Goal: Check status: Check status

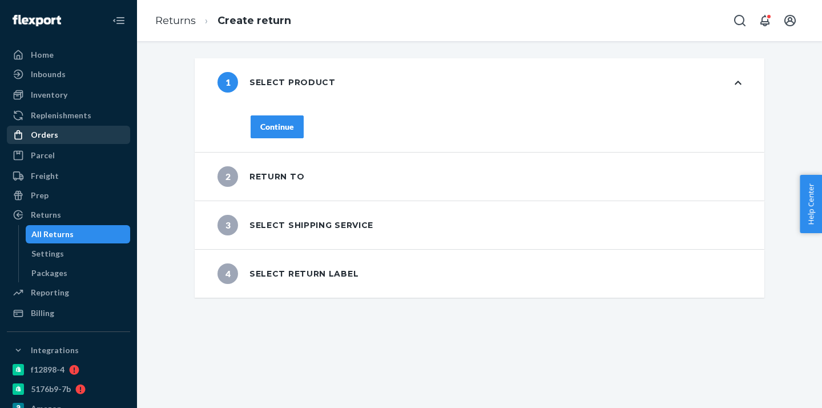
click at [53, 137] on div "Orders" at bounding box center [44, 134] width 27 height 11
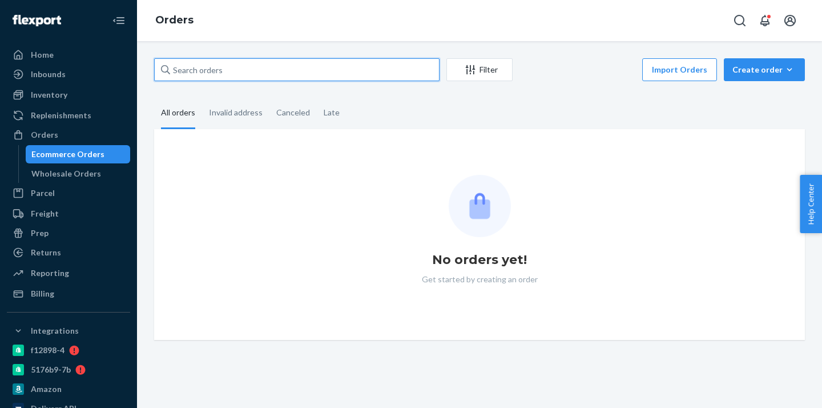
click at [228, 77] on input "text" at bounding box center [296, 69] width 285 height 23
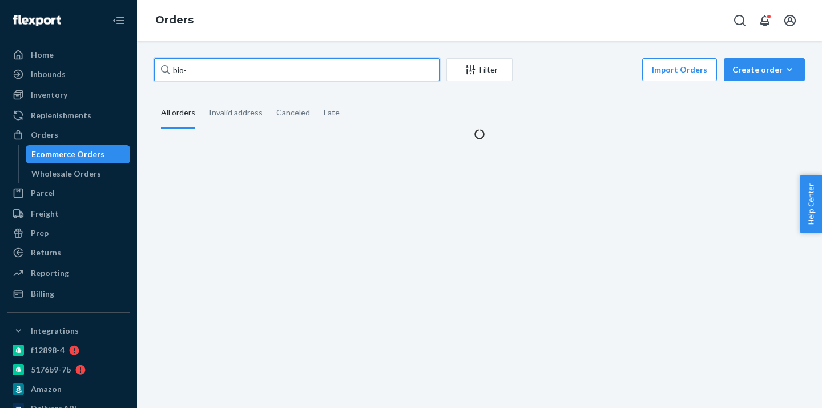
paste input "1937135"
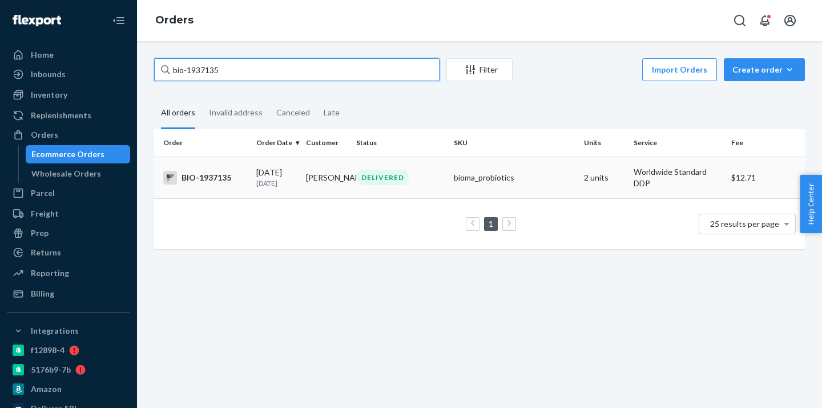
type input "bio-1937135"
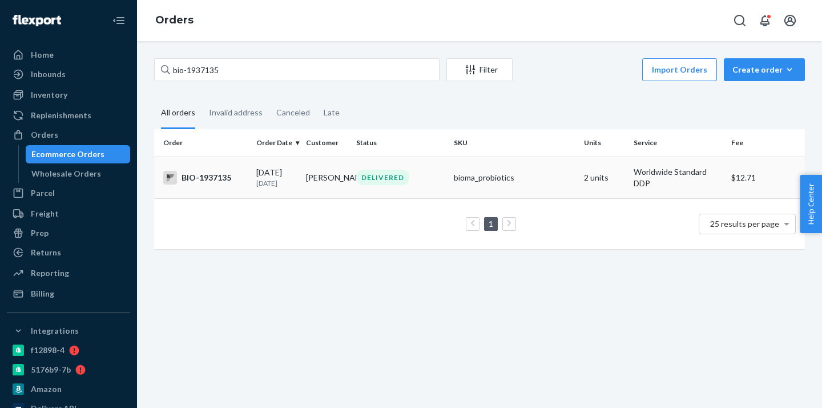
click at [303, 186] on td "[PERSON_NAME]" at bounding box center [326, 177] width 50 height 42
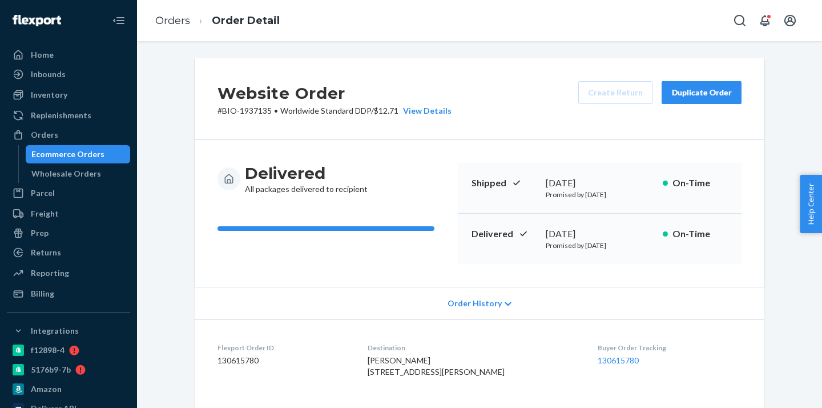
click at [104, 155] on div "Ecommerce Orders" at bounding box center [78, 154] width 103 height 16
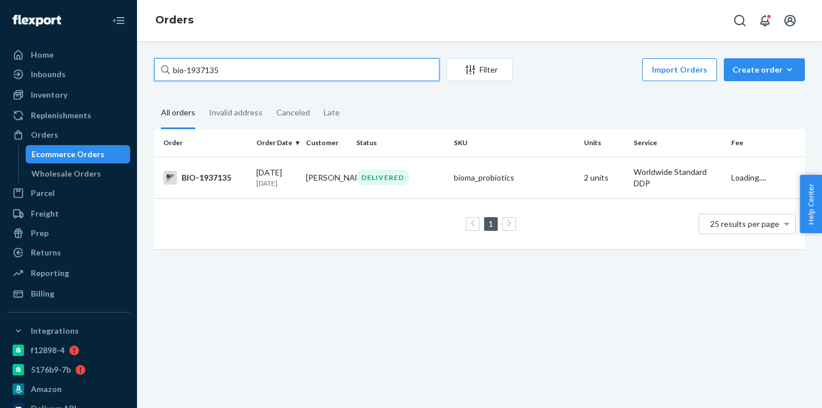
click at [211, 71] on input "bio-1937135" at bounding box center [296, 69] width 285 height 23
paste input "843387"
type input "bio-1843387"
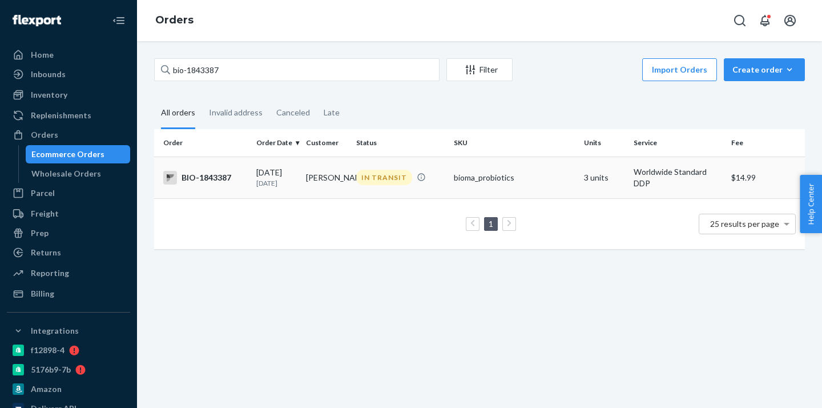
click at [314, 175] on td "[PERSON_NAME]" at bounding box center [326, 177] width 50 height 42
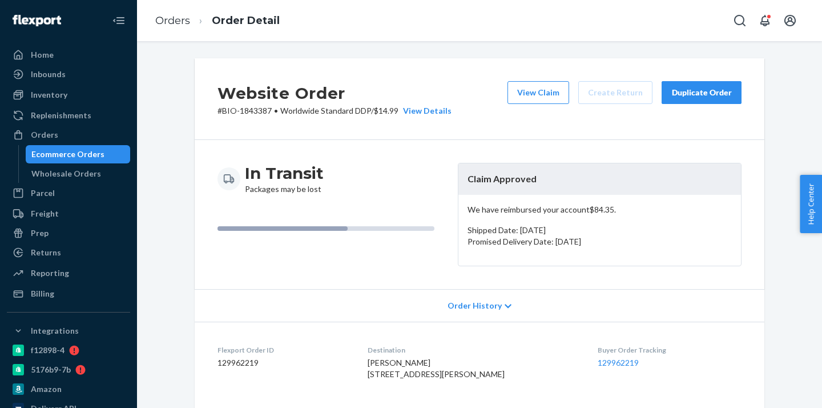
scroll to position [375, 0]
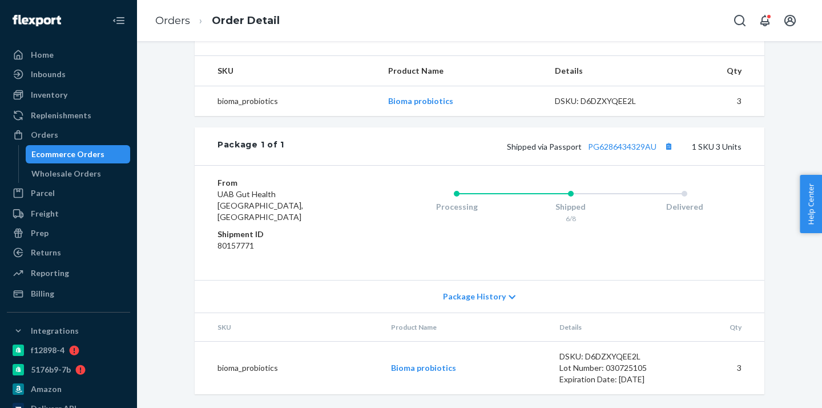
click at [104, 155] on div "Ecommerce Orders" at bounding box center [78, 154] width 103 height 16
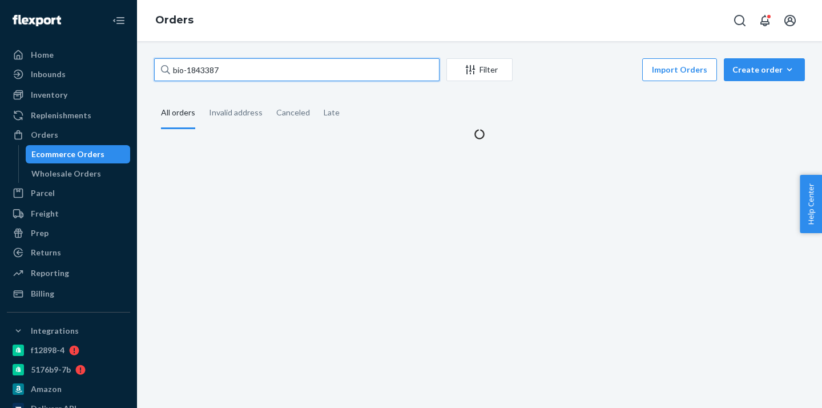
click at [205, 71] on input "bio-1843387" at bounding box center [296, 69] width 285 height 23
paste input "2481064"
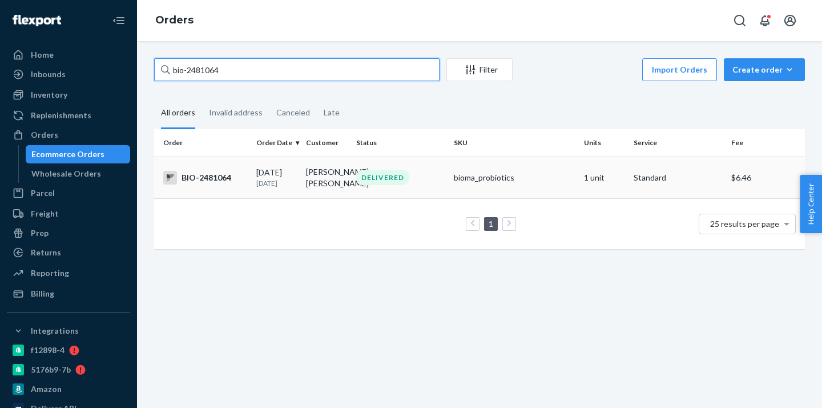
type input "bio-2481064"
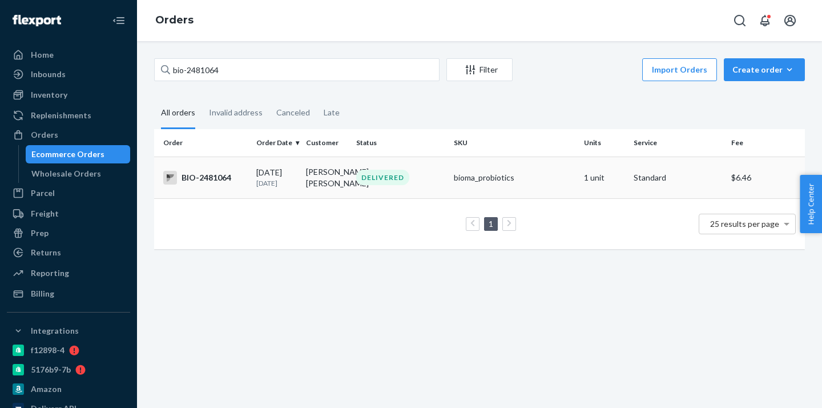
click at [320, 182] on td "[PERSON_NAME] [PERSON_NAME]" at bounding box center [326, 177] width 50 height 42
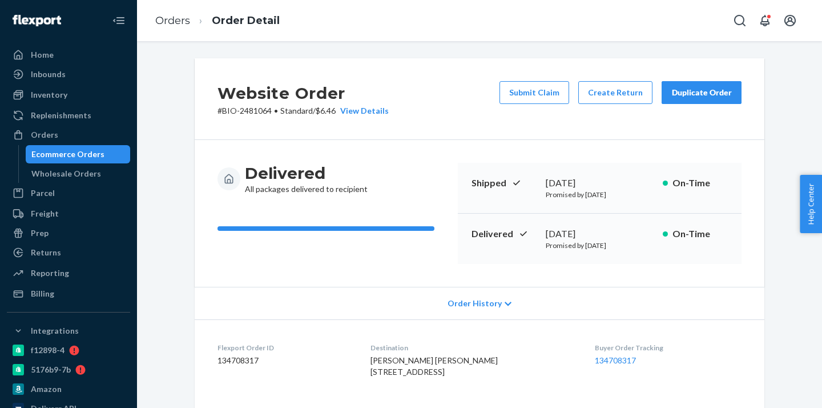
click at [94, 155] on div "Ecommerce Orders" at bounding box center [67, 153] width 73 height 11
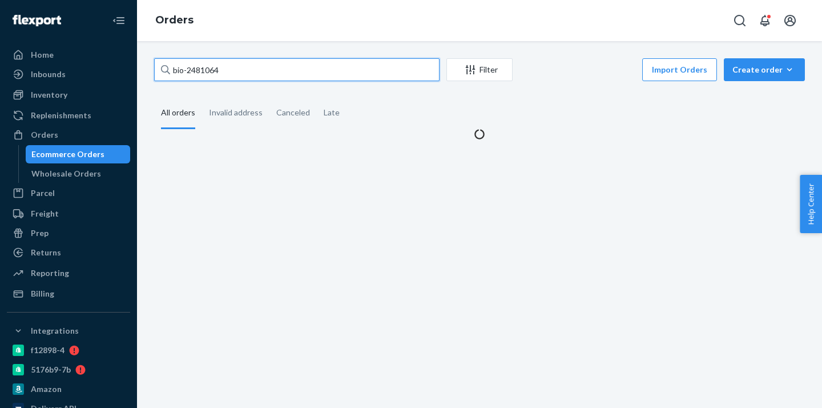
click at [200, 71] on input "bio-2481064" at bounding box center [296, 69] width 285 height 23
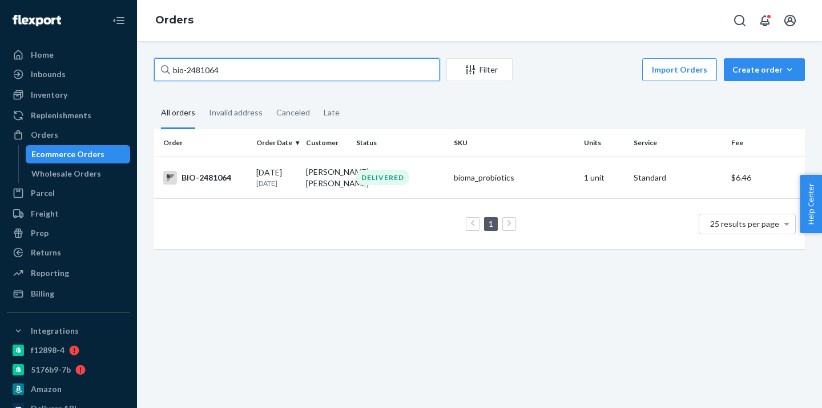
paste input "54298"
type input "bio-2454298"
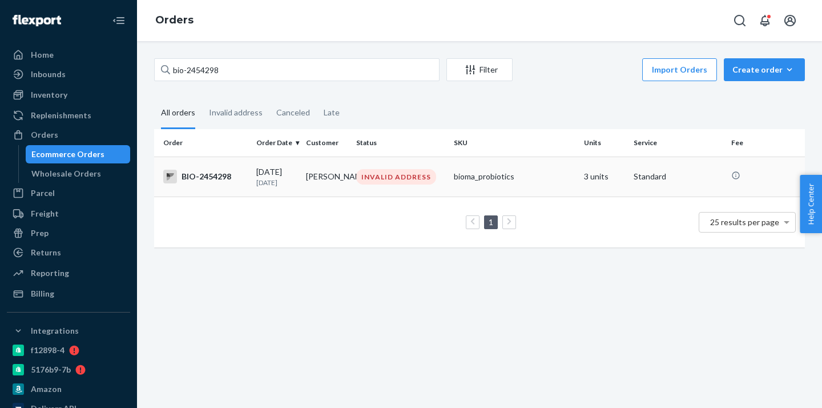
click at [311, 166] on td "[PERSON_NAME]" at bounding box center [326, 176] width 50 height 40
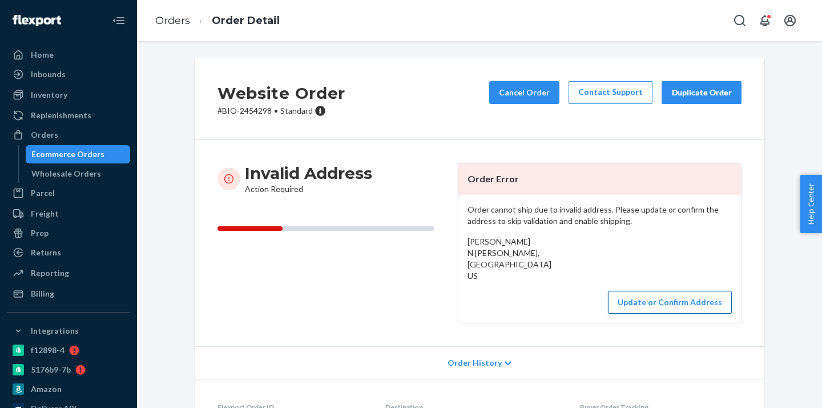
click at [667, 293] on button "Update or Confirm Address" at bounding box center [670, 302] width 124 height 23
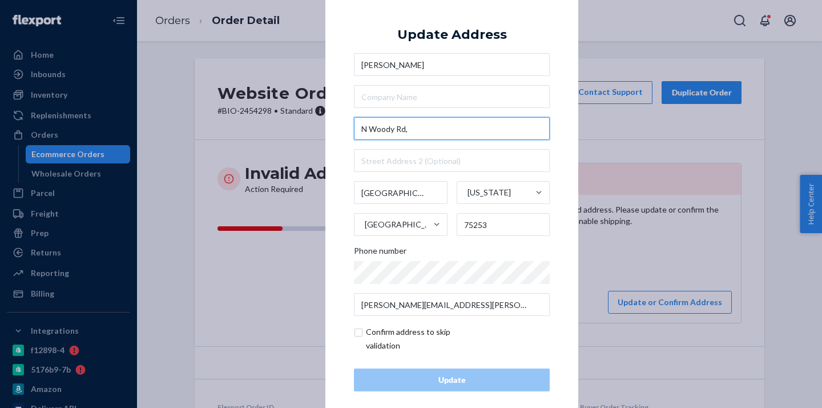
drag, startPoint x: 417, startPoint y: 130, endPoint x: 337, endPoint y: 127, distance: 79.4
click at [337, 127] on div "× Update Address [PERSON_NAME][GEOGRAPHIC_DATA][PERSON_NAME][US_STATE] Phone nu…" at bounding box center [451, 204] width 253 height 432
paste input "[STREET_ADDRESS]"
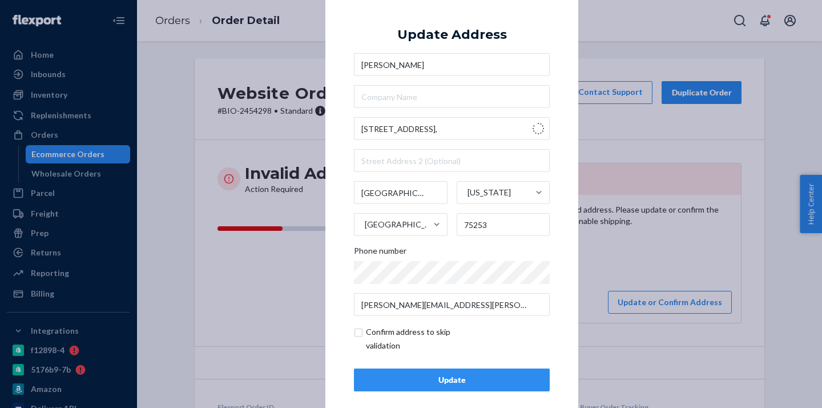
type input "[STREET_ADDRESS]"
click at [451, 376] on div "Update" at bounding box center [452, 379] width 176 height 11
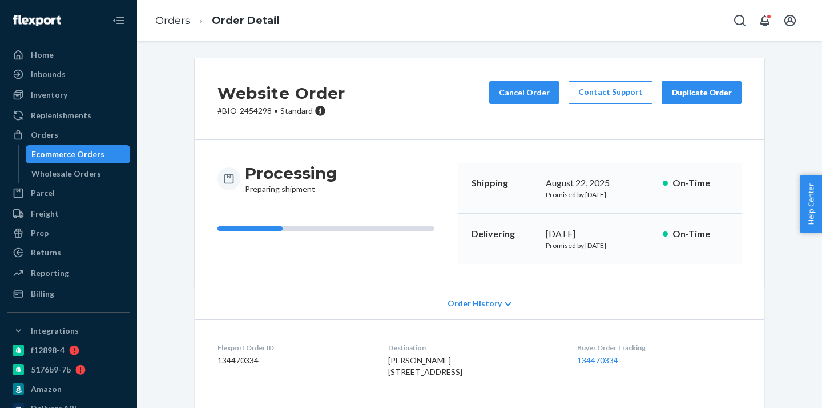
click at [94, 153] on div "Ecommerce Orders" at bounding box center [67, 153] width 73 height 11
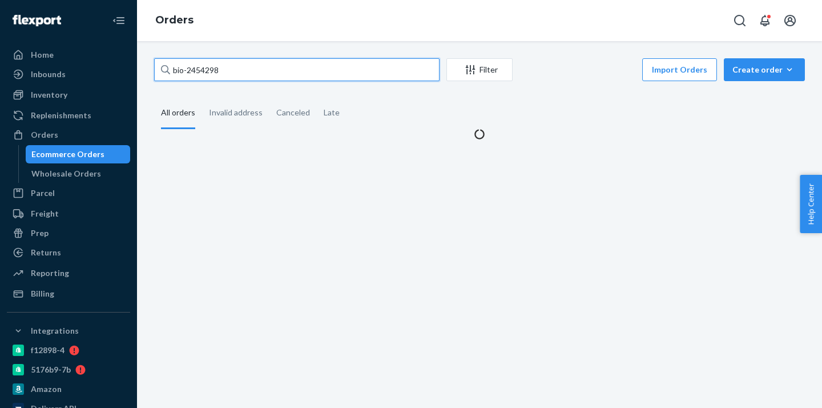
click at [199, 71] on input "bio-2454298" at bounding box center [296, 69] width 285 height 23
paste input "81760"
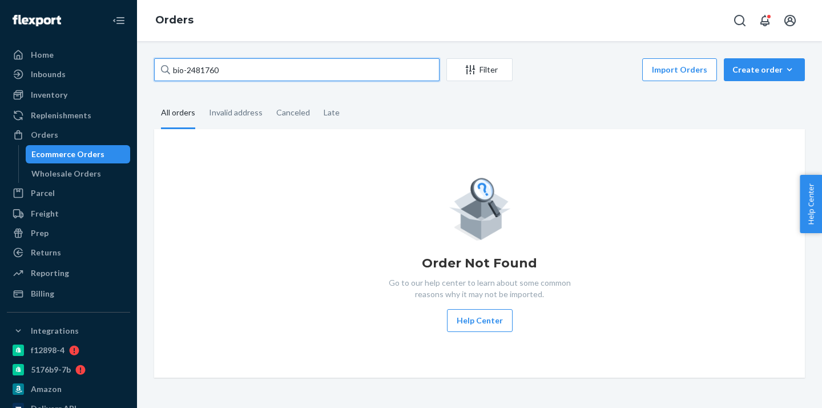
type input "bio-2481760"
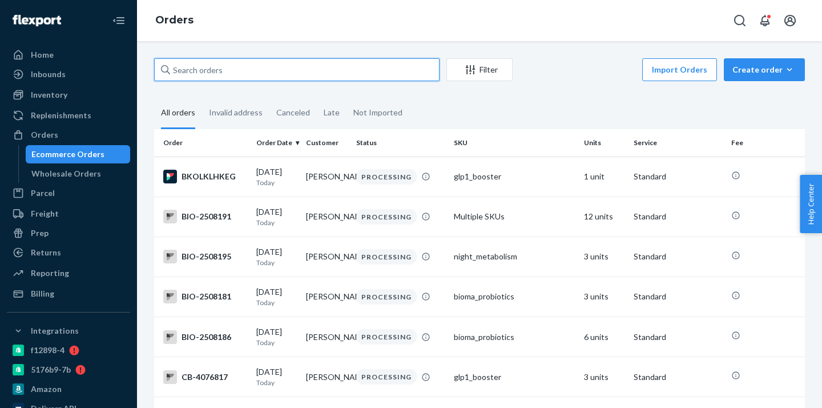
click at [234, 70] on input "text" at bounding box center [296, 69] width 285 height 23
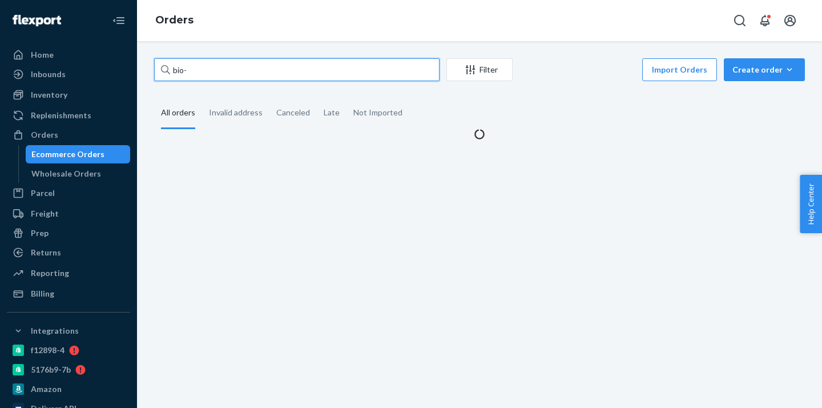
paste input "2481760"
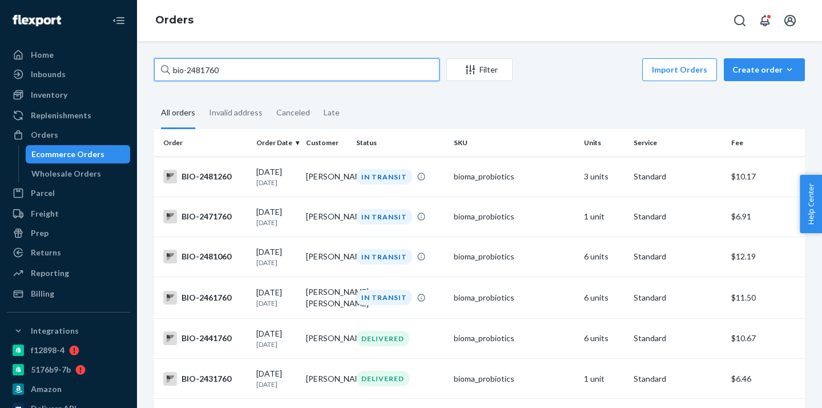
click at [204, 69] on input "bio-2481760" at bounding box center [296, 69] width 285 height 23
paste input "38399"
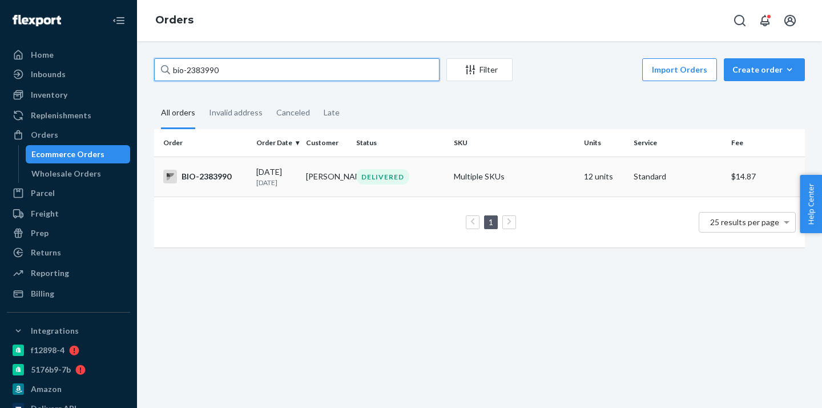
type input "bio-2383990"
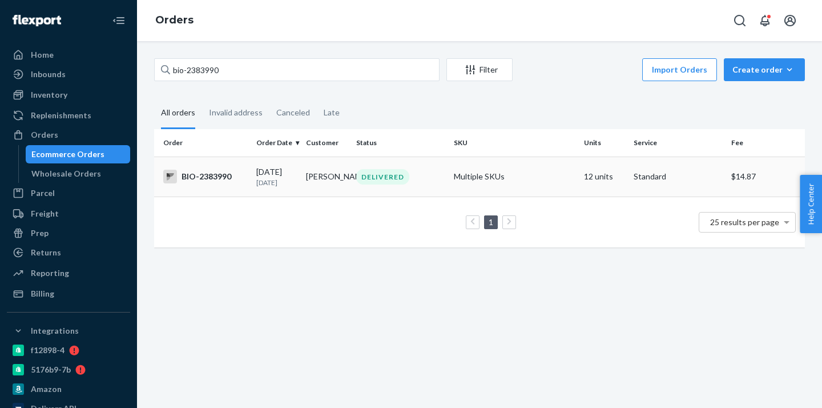
click at [325, 186] on td "Carrie Jennings" at bounding box center [326, 176] width 50 height 40
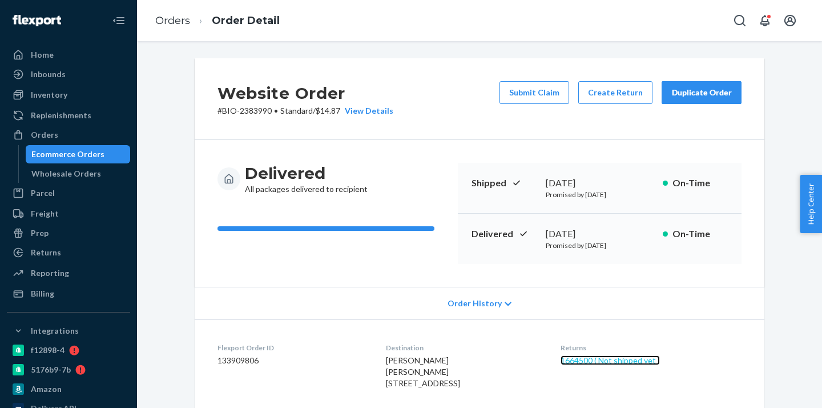
click at [603, 361] on link "1664500 ( Not shipped yet )" at bounding box center [610, 360] width 99 height 10
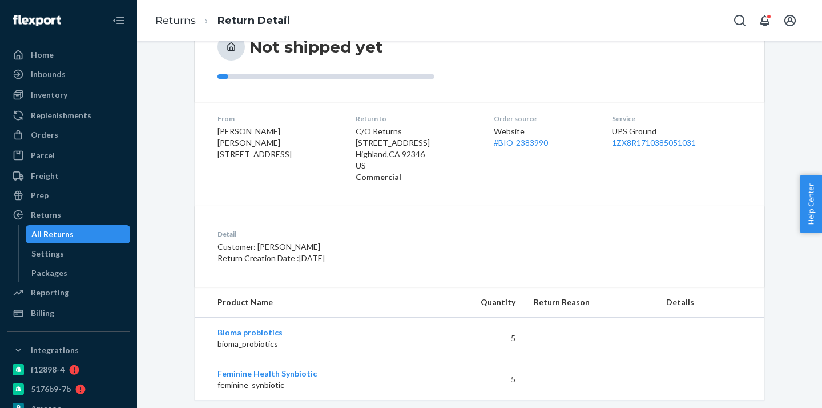
scroll to position [174, 0]
